Goal: Book appointment/travel/reservation: Book appointment/travel/reservation

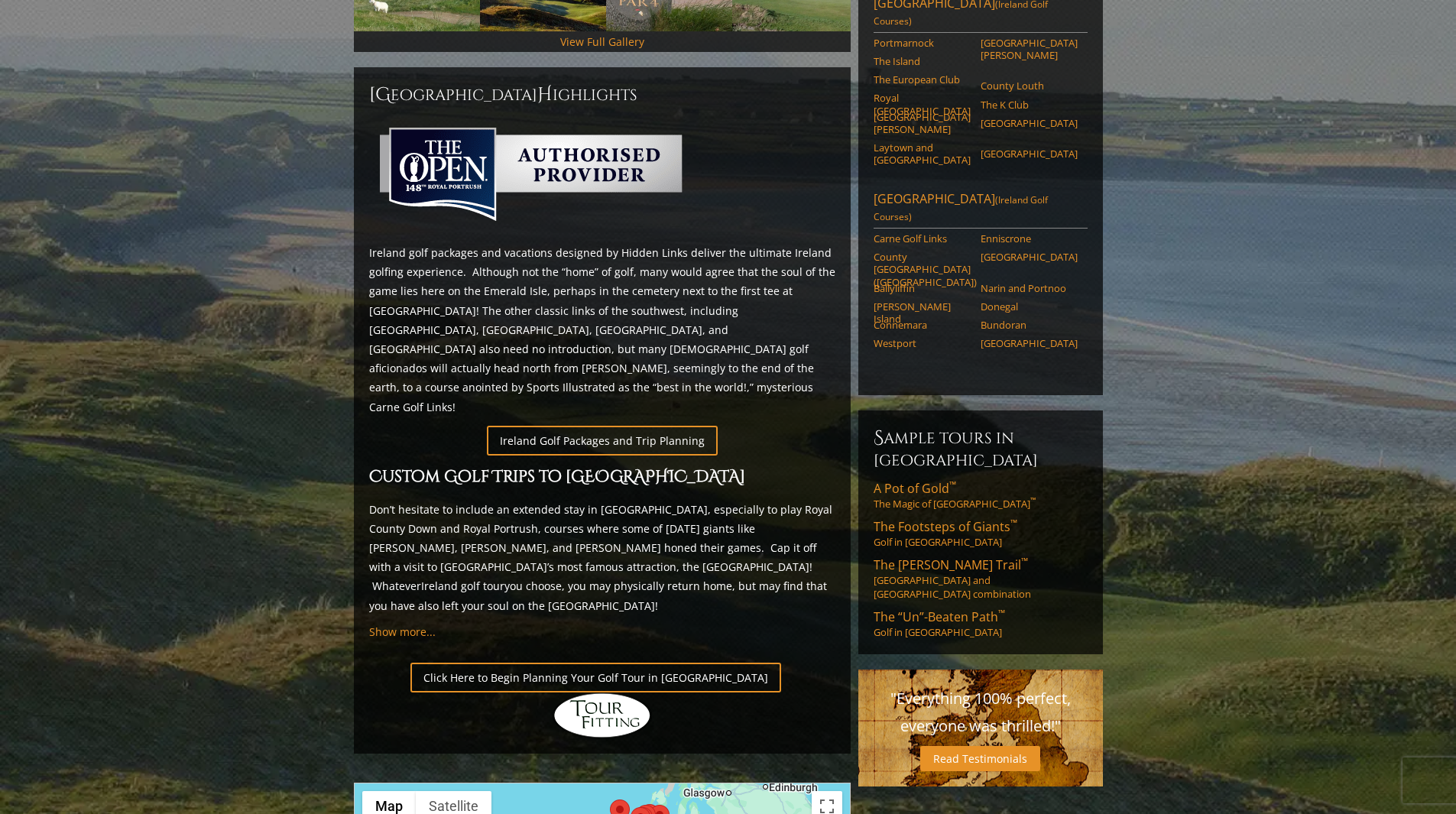
scroll to position [611, 0]
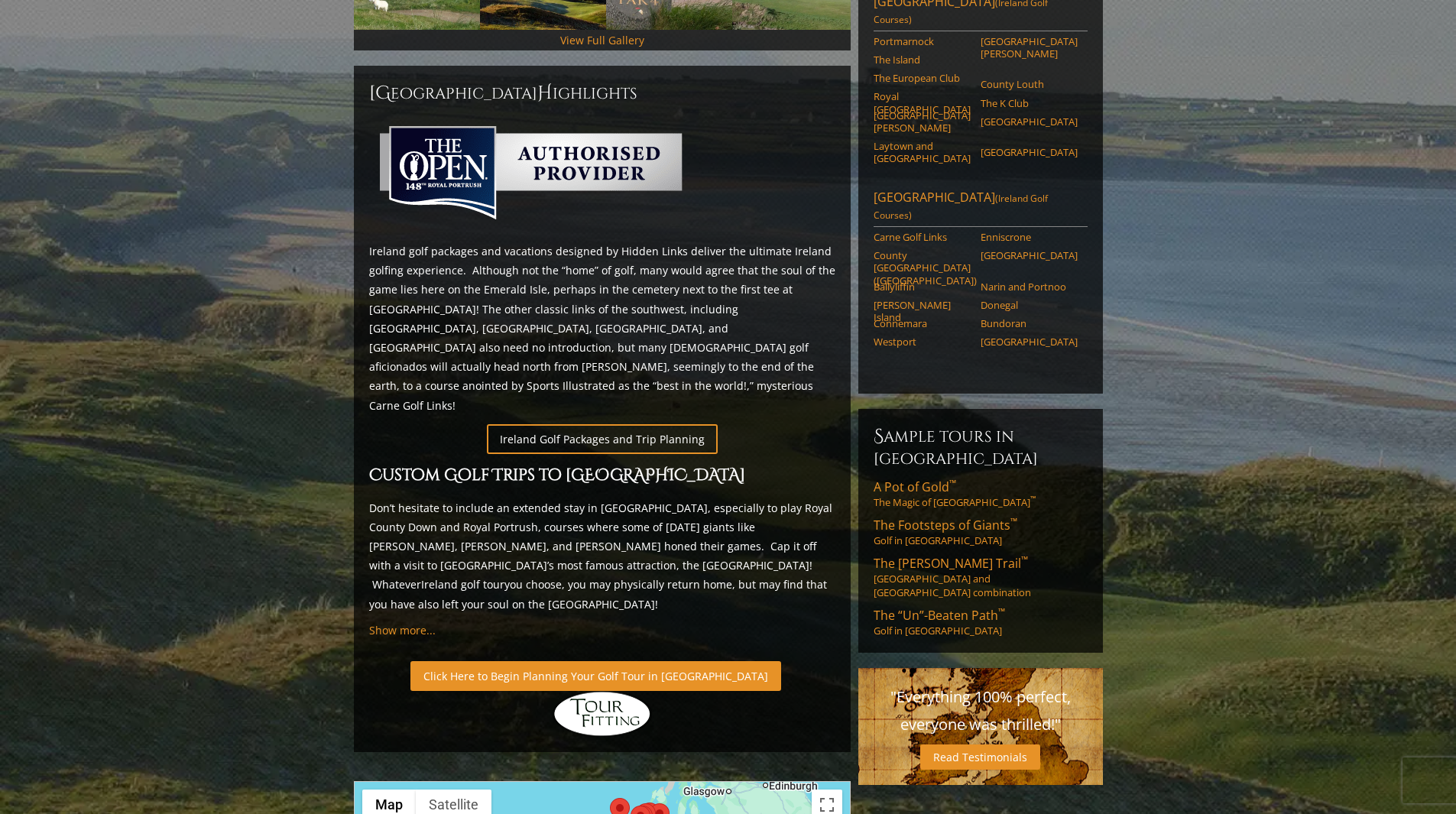
click at [533, 662] on link "Click Here to Begin Planning Your Golf Tour in [GEOGRAPHIC_DATA]" at bounding box center [595, 677] width 371 height 30
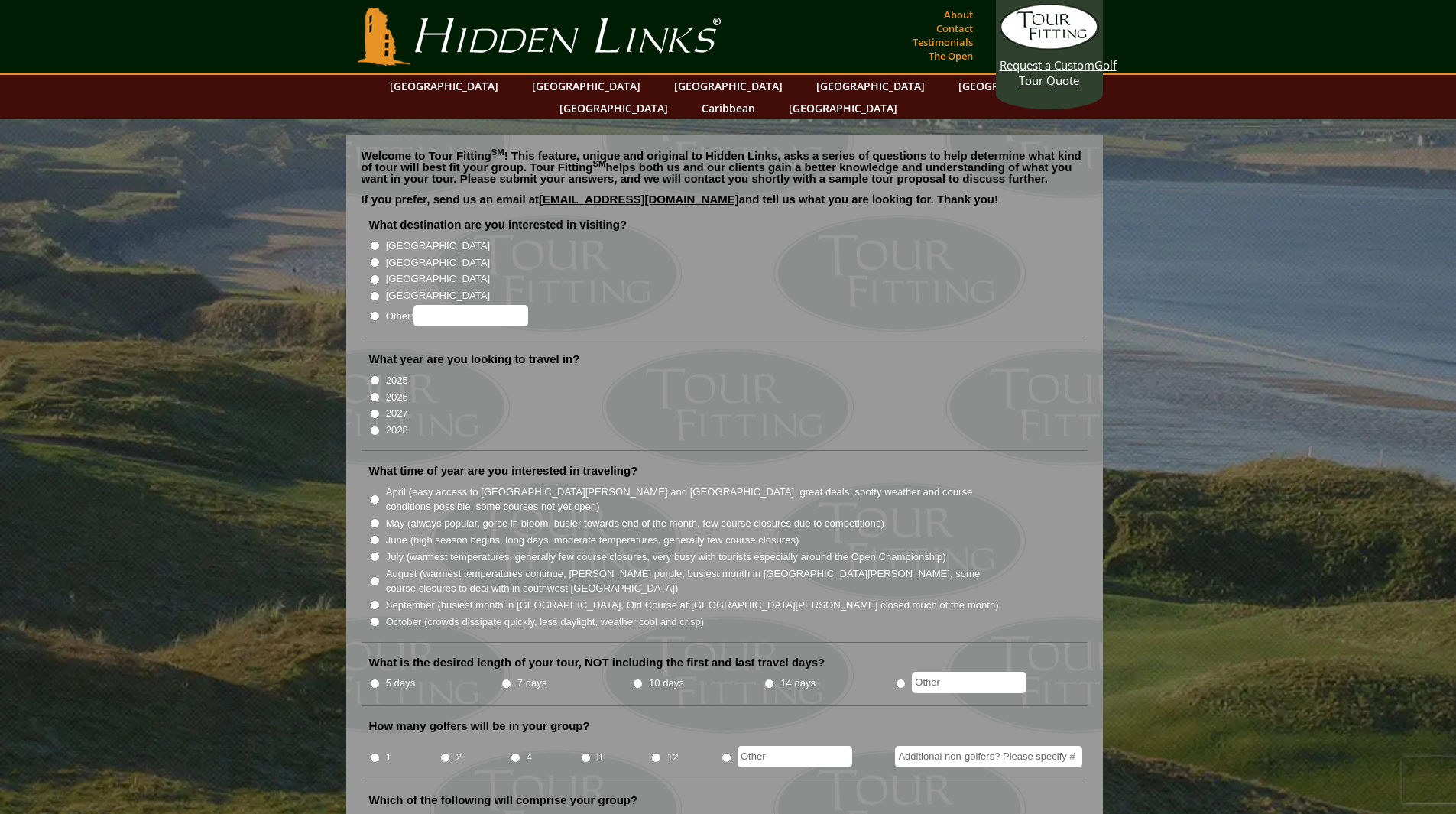
click at [374, 240] on input "[GEOGRAPHIC_DATA]" at bounding box center [375, 245] width 10 height 10
radio input "true"
click at [381, 388] on li "2026" at bounding box center [730, 396] width 723 height 17
click at [375, 392] on input "2026" at bounding box center [375, 397] width 10 height 10
radio input "true"
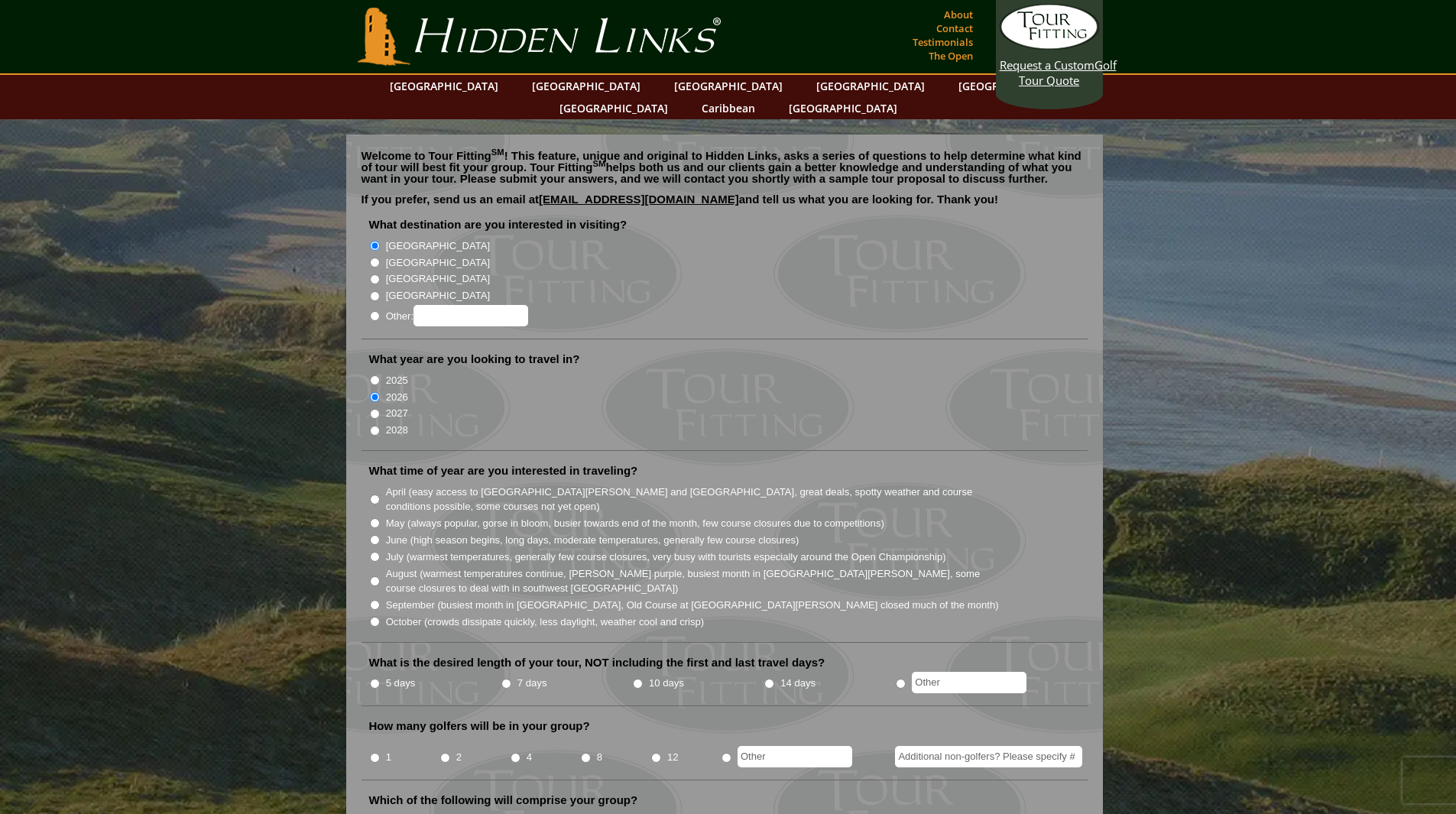
click at [374, 518] on input "May (always popular, gorse in bloom, busier towards end of the month, few cours…" at bounding box center [375, 523] width 10 height 10
radio input "true"
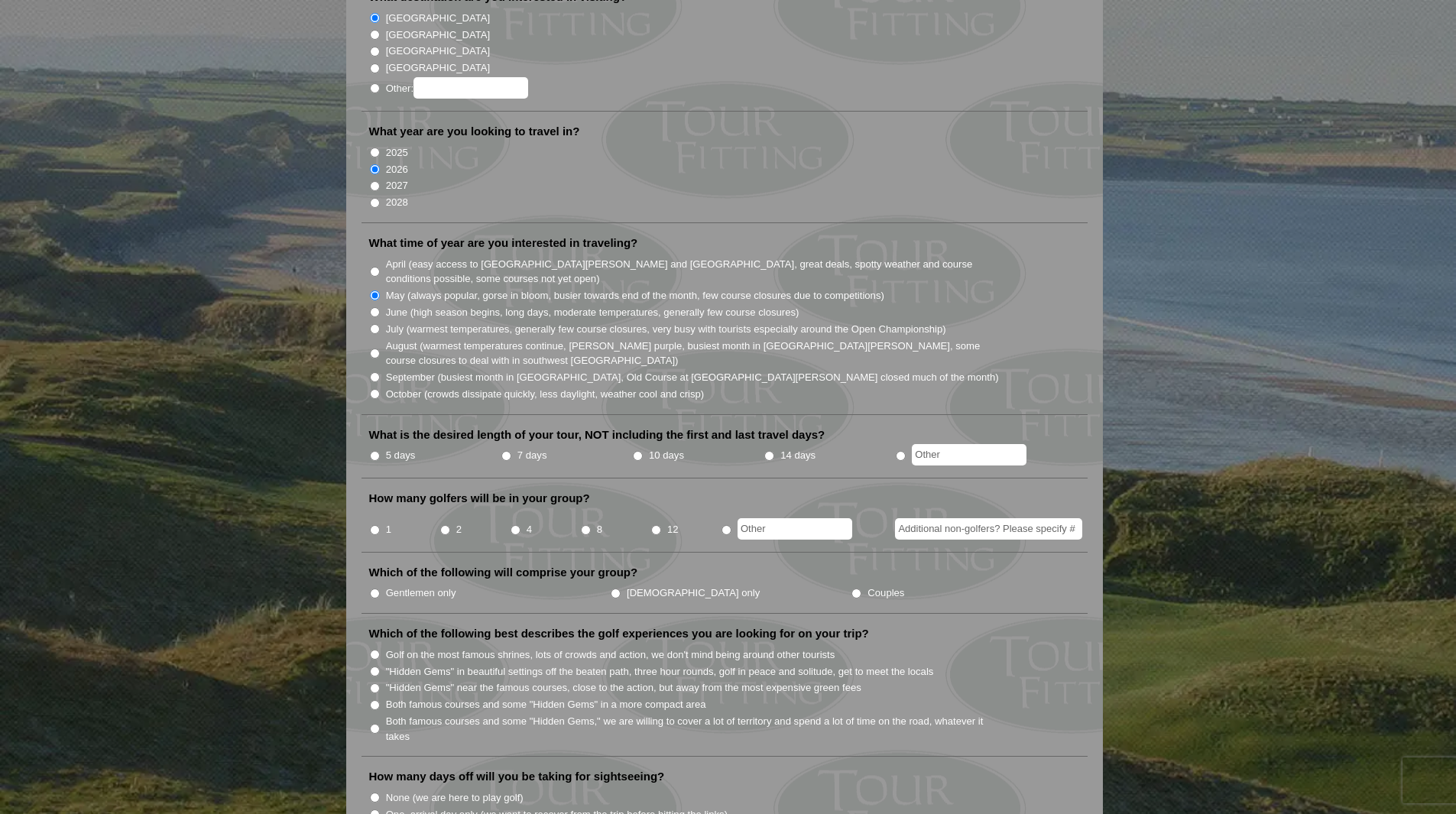
scroll to position [228, 0]
click at [382, 446] on li "5 days" at bounding box center [434, 455] width 132 height 19
click at [375, 450] on input "5 days" at bounding box center [375, 455] width 10 height 10
radio input "true"
click at [516, 524] on input "4" at bounding box center [515, 529] width 10 height 10
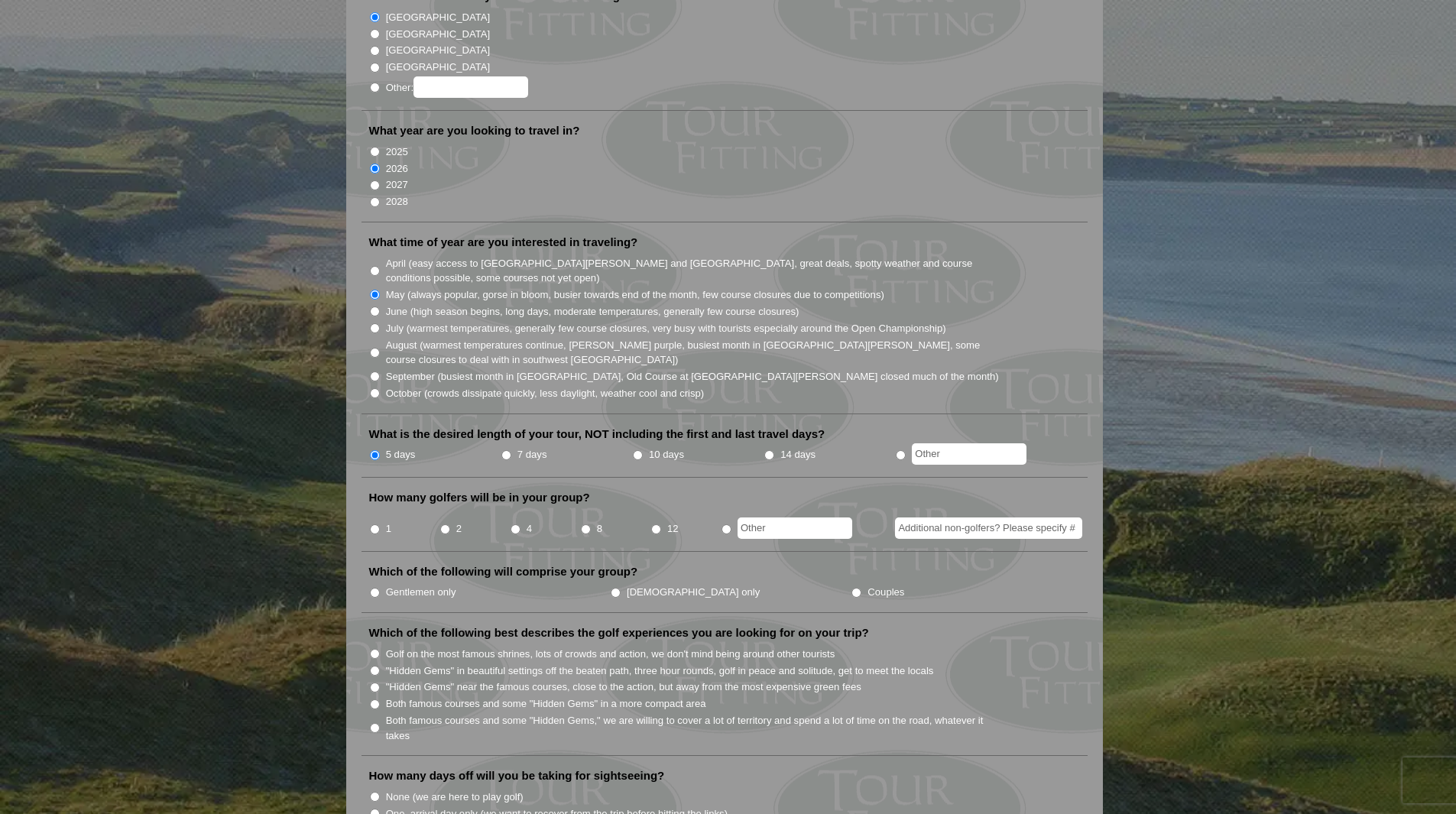
radio input "true"
click at [399, 585] on label "Gentlemen only" at bounding box center [420, 591] width 70 height 15
click at [380, 588] on input "Gentlemen only" at bounding box center [375, 592] width 10 height 10
radio input "true"
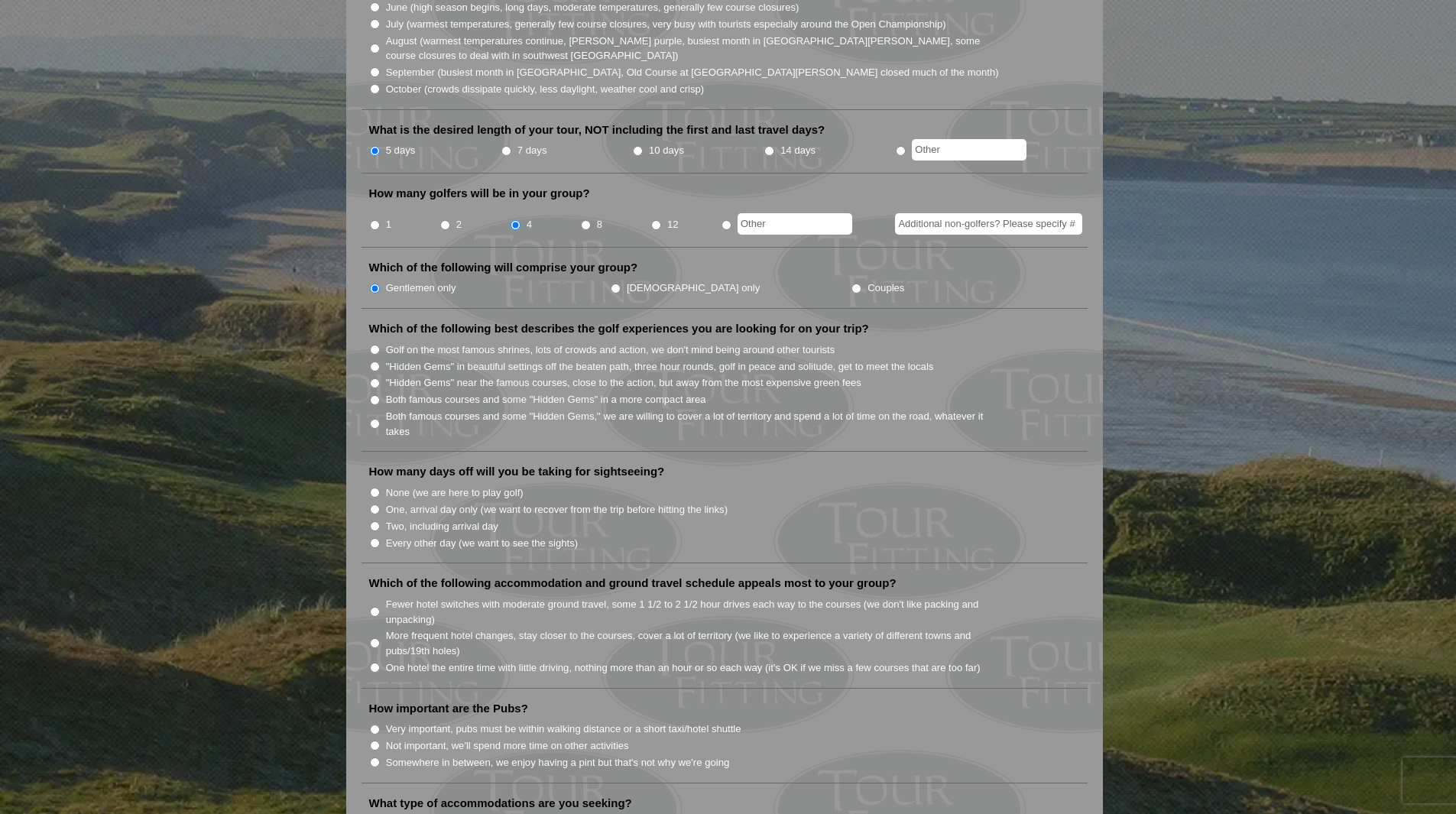
scroll to position [534, 0]
click at [375, 360] on input ""Hidden Gems" in beautiful settings off the beaten path, three hour rounds, gol…" at bounding box center [375, 365] width 10 height 10
radio input "true"
click at [511, 391] on label "Both famous courses and some "Hidden Gems" in a more compact area" at bounding box center [546, 398] width 320 height 15
click at [380, 394] on input "Both famous courses and some "Hidden Gems" in a more compact area" at bounding box center [375, 399] width 10 height 10
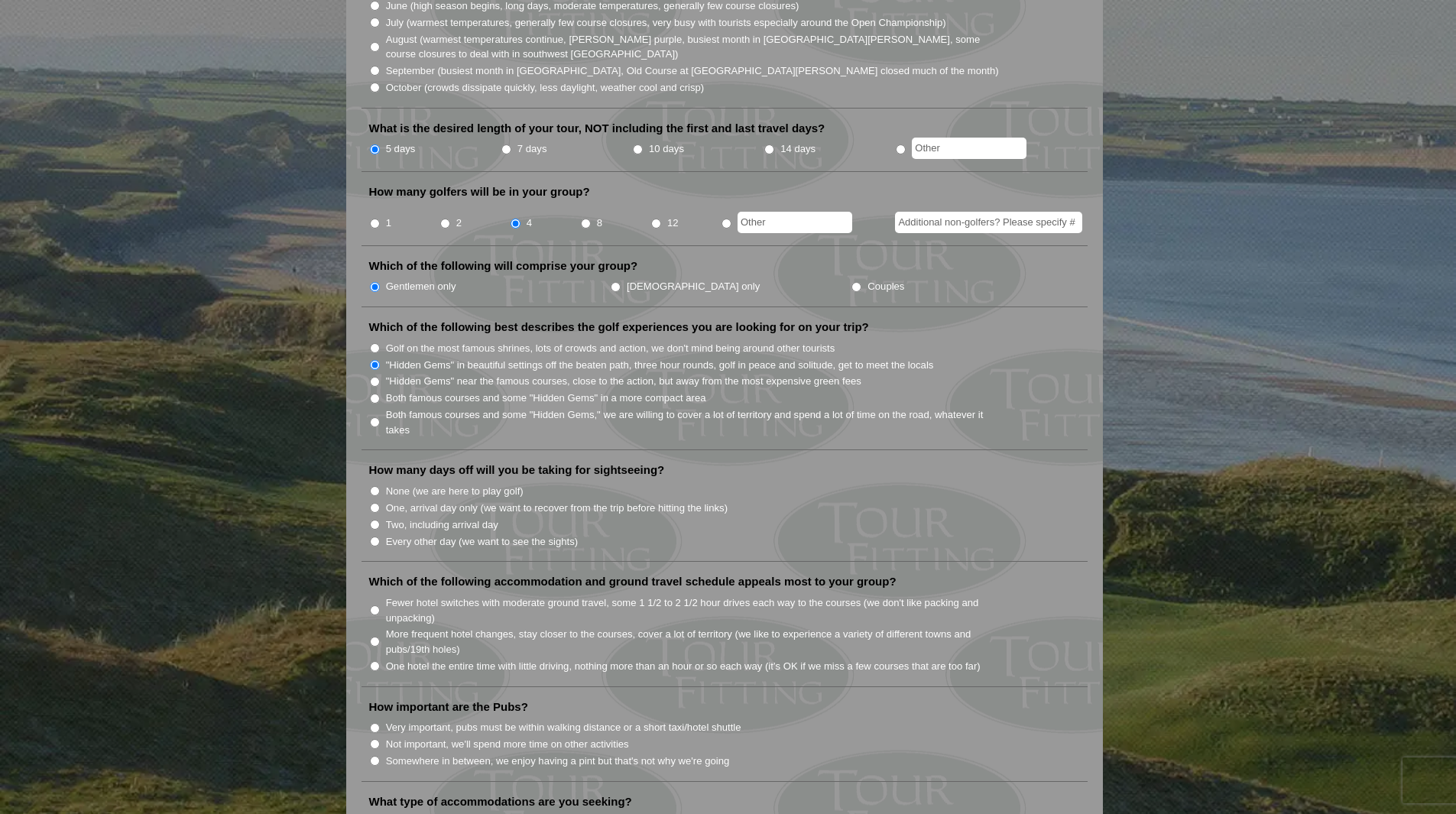
radio input "true"
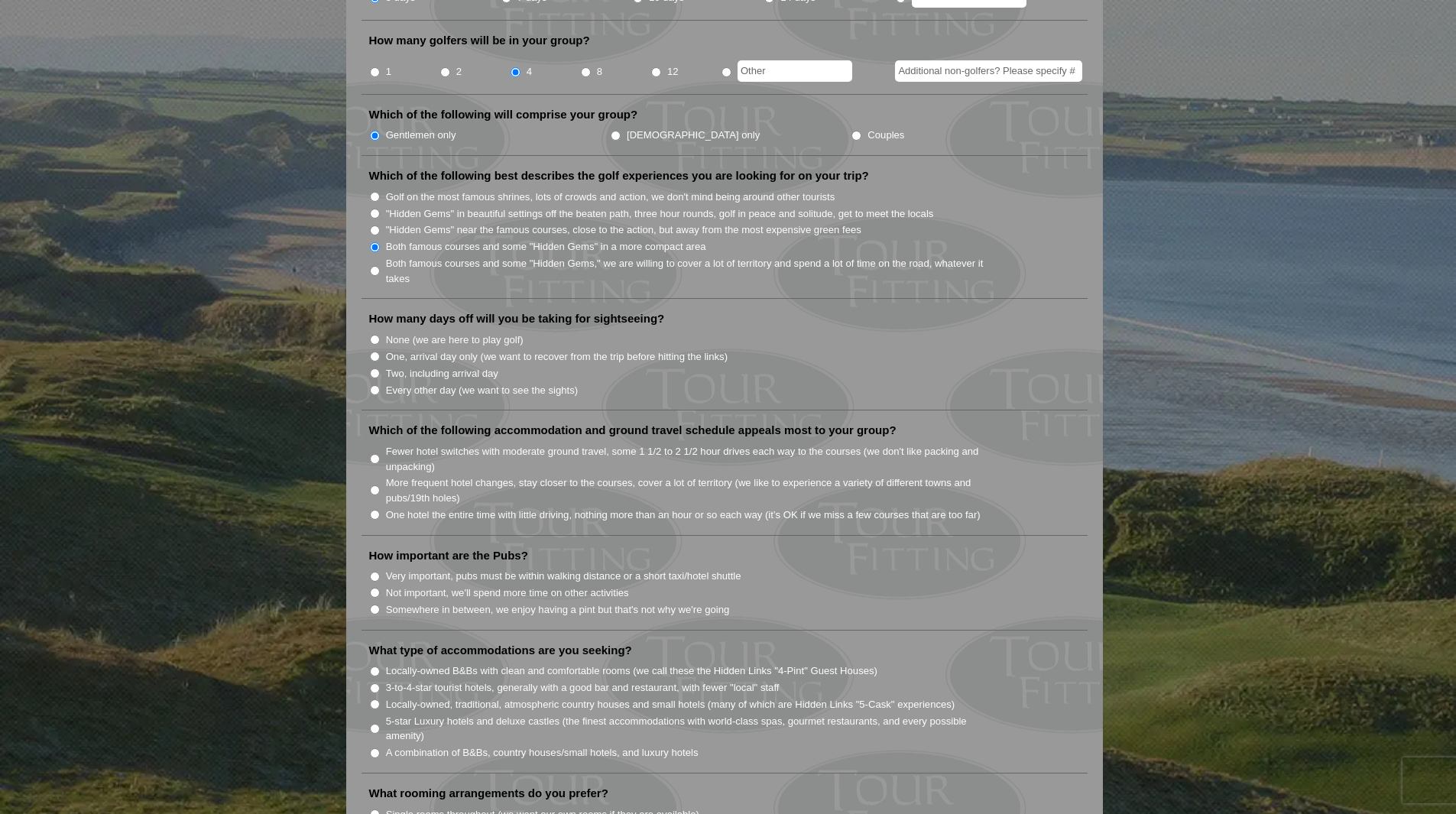
scroll to position [687, 0]
click at [378, 350] on input "One, arrival day only (we want to recover from the trip before hitting the link…" at bounding box center [375, 355] width 10 height 10
radio input "true"
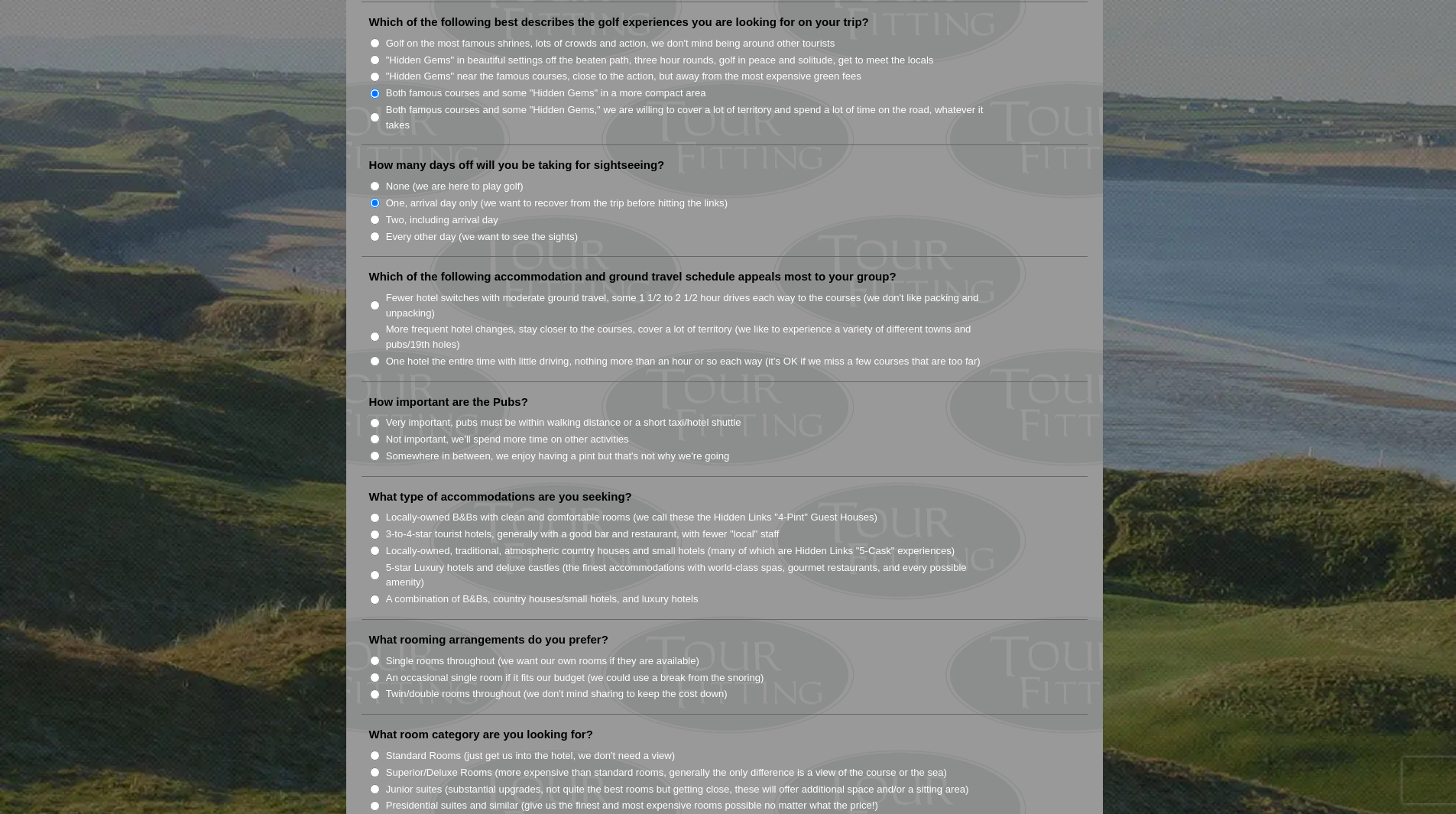
scroll to position [840, 0]
click at [376, 355] on input "One hotel the entire time with little driving, nothing more than an hour or so …" at bounding box center [375, 360] width 10 height 10
radio input "true"
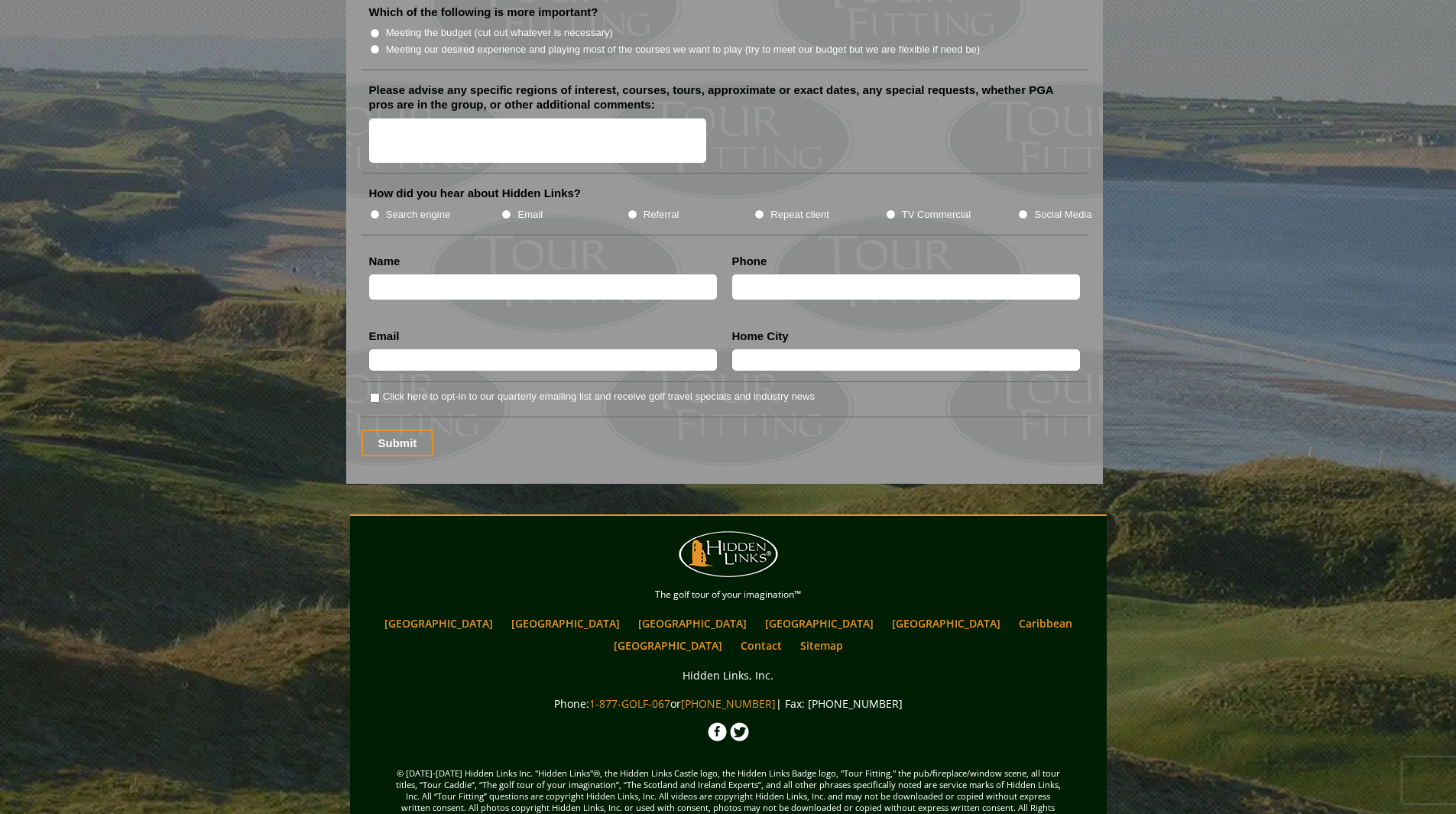
scroll to position [1883, 0]
